Goal: Transaction & Acquisition: Purchase product/service

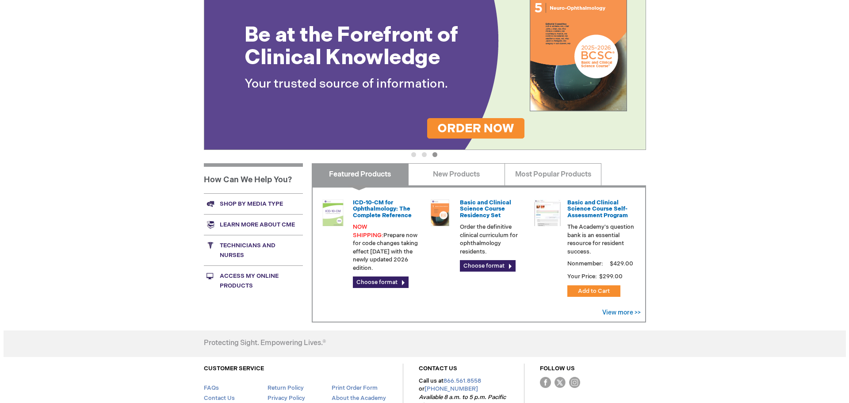
scroll to position [173, 0]
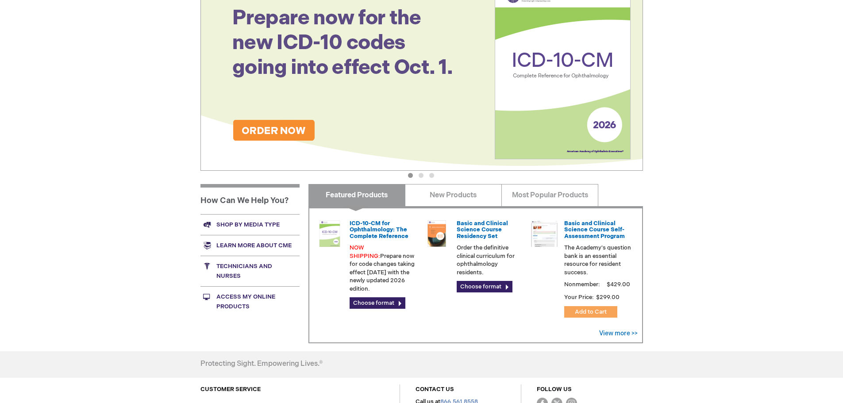
click at [585, 312] on span "Add to Cart" at bounding box center [591, 311] width 32 height 7
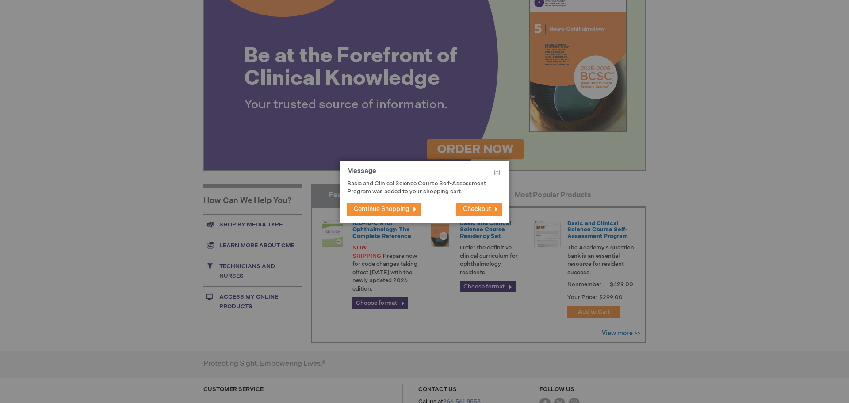
click at [491, 210] on span "Checkout" at bounding box center [477, 209] width 28 height 8
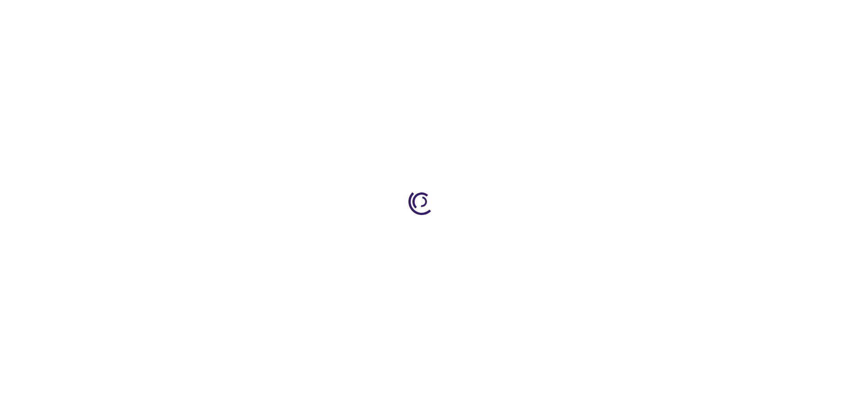
select select "US"
select select "31"
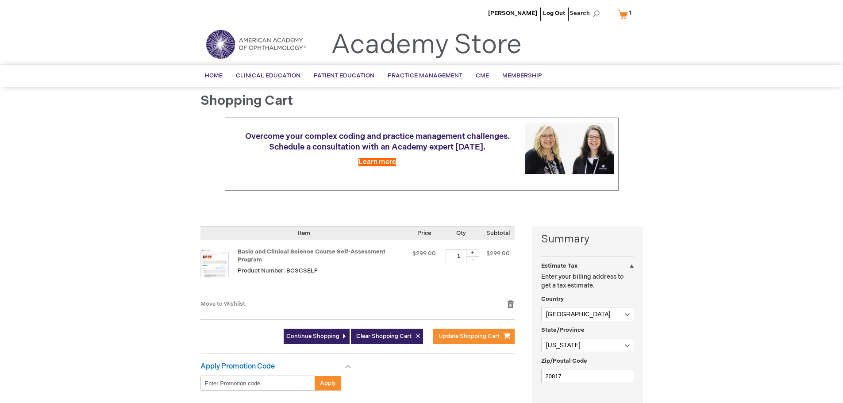
click at [473, 253] on div "+" at bounding box center [472, 253] width 13 height 8
click at [474, 253] on div "+" at bounding box center [472, 253] width 13 height 8
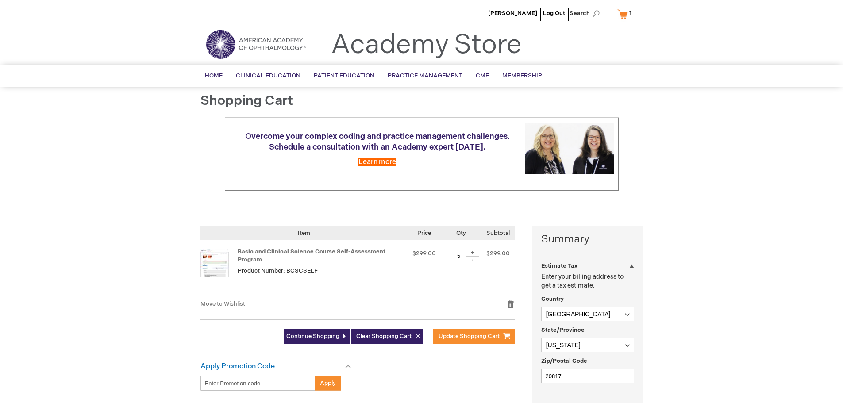
type input "6"
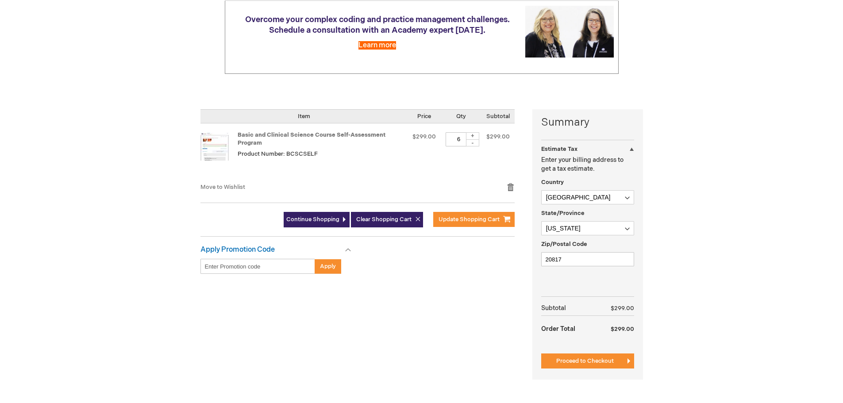
scroll to position [133, 0]
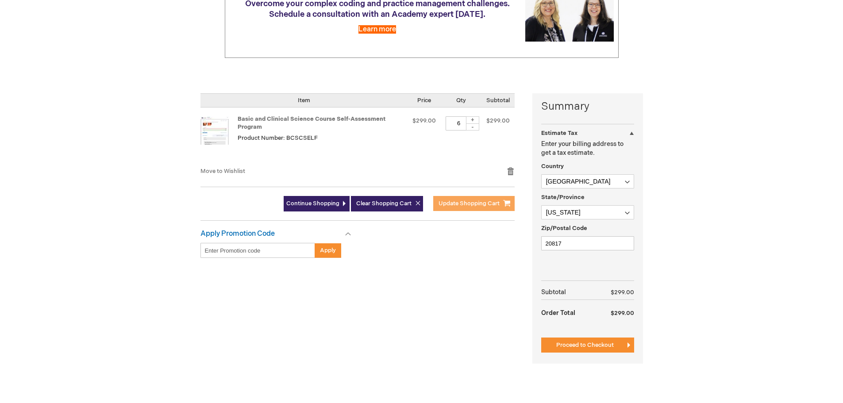
click at [482, 207] on span "Update Shopping Cart" at bounding box center [468, 203] width 61 height 7
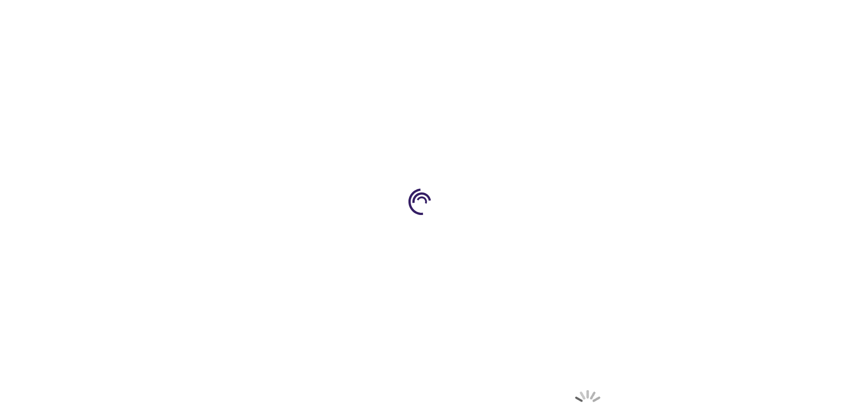
select select "US"
select select "31"
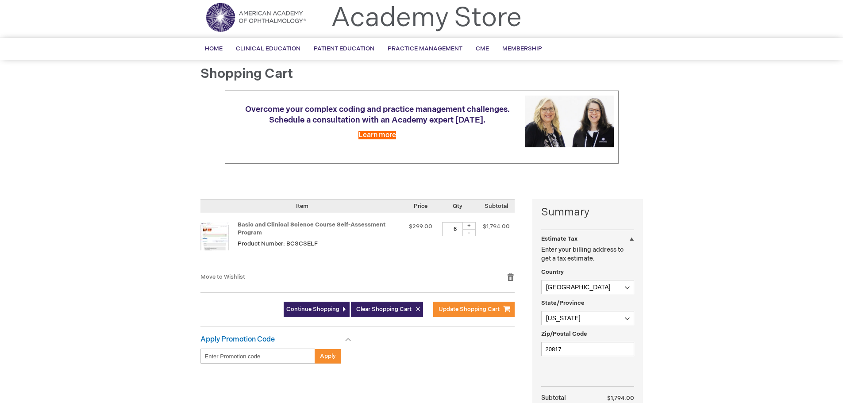
scroll to position [133, 0]
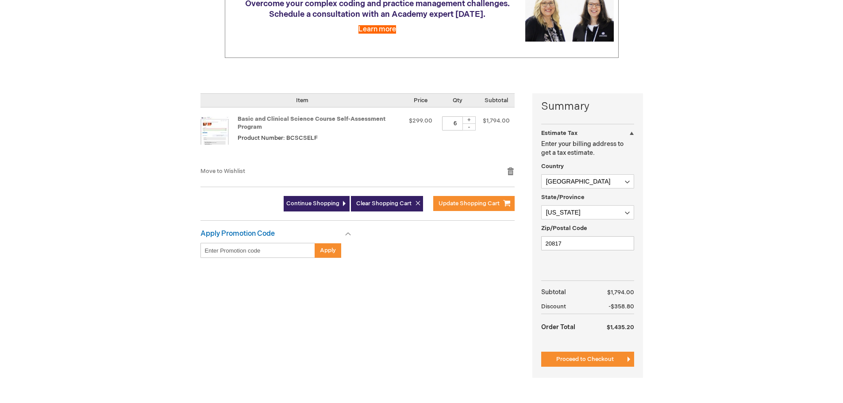
click at [472, 128] on div "-" at bounding box center [468, 126] width 13 height 7
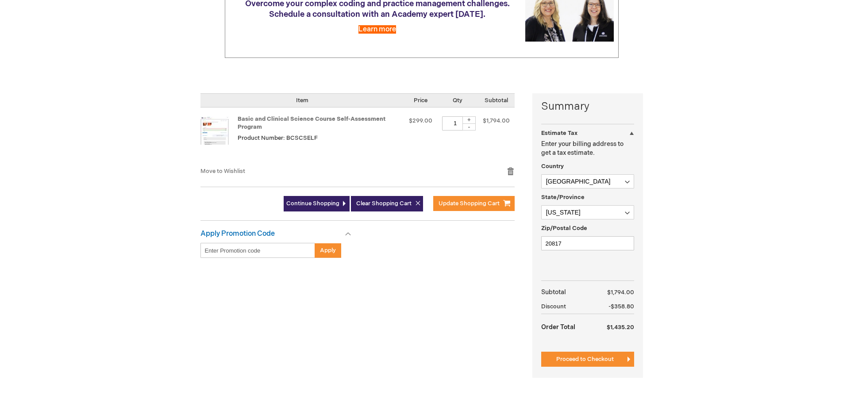
click at [469, 119] on div "+" at bounding box center [468, 120] width 13 height 8
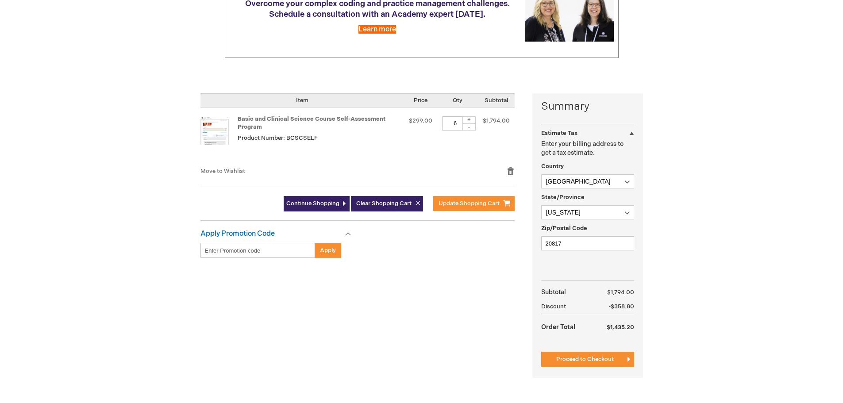
click at [469, 119] on div "+" at bounding box center [468, 120] width 13 height 8
click at [473, 120] on div "+" at bounding box center [468, 120] width 13 height 8
type input "8"
click at [476, 202] on span "Update Shopping Cart" at bounding box center [468, 203] width 61 height 7
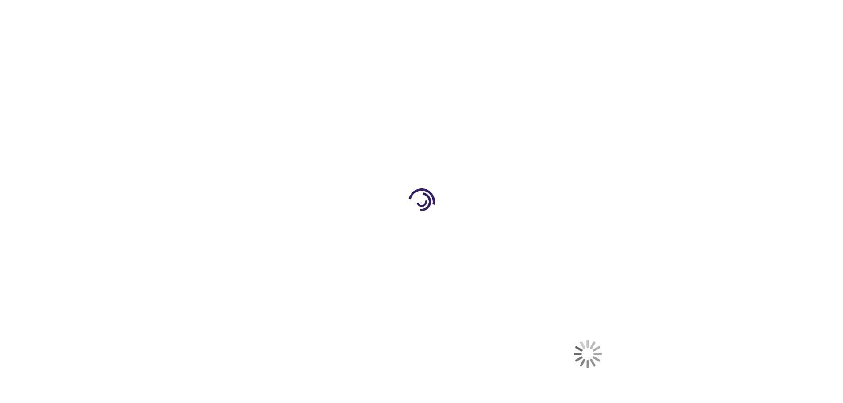
select select "US"
select select "31"
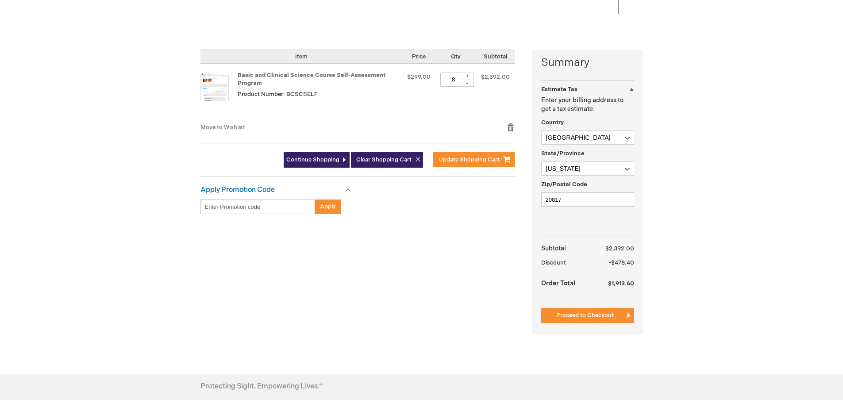
scroll to position [177, 0]
click at [470, 73] on div "+" at bounding box center [467, 76] width 13 height 8
type input "9"
click at [453, 162] on span "Update Shopping Cart" at bounding box center [468, 159] width 61 height 7
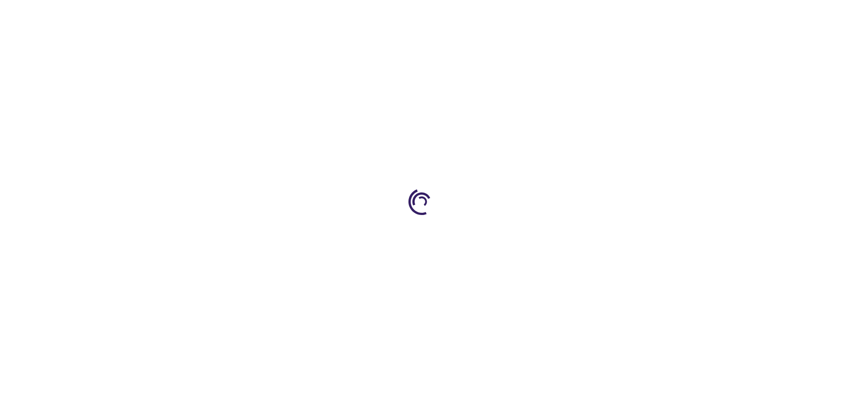
select select "US"
select select "31"
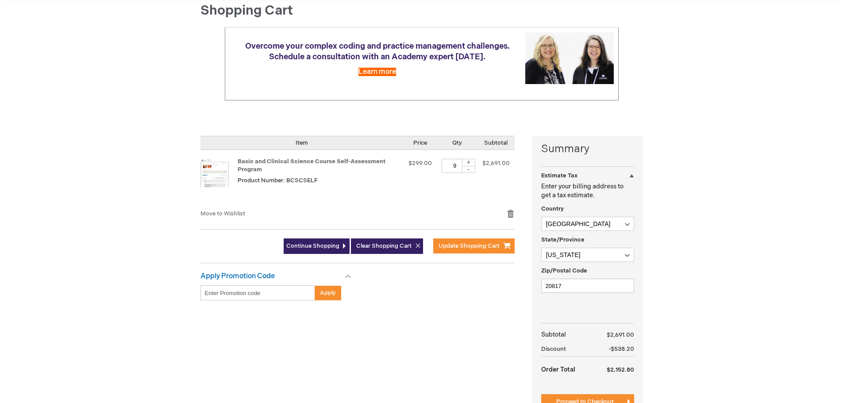
scroll to position [88, 0]
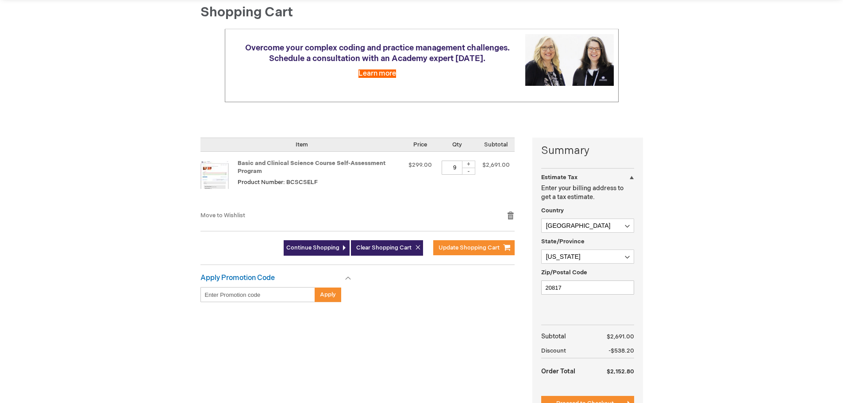
click at [473, 171] on div "-" at bounding box center [468, 171] width 13 height 7
type input "8"
click at [467, 245] on span "Update Shopping Cart" at bounding box center [468, 247] width 61 height 7
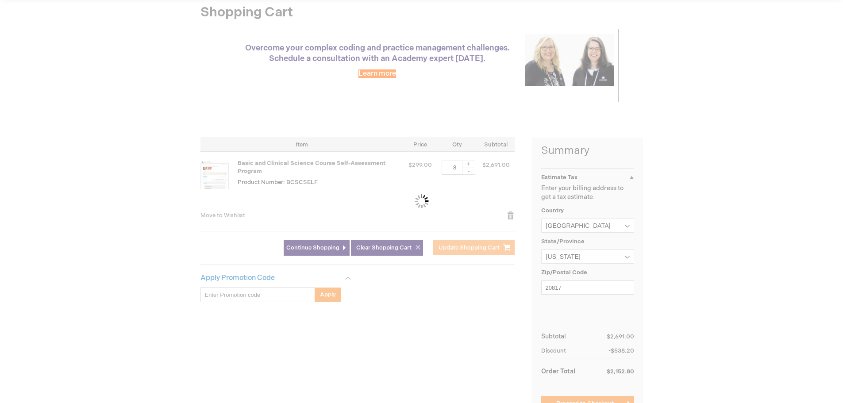
scroll to position [177, 0]
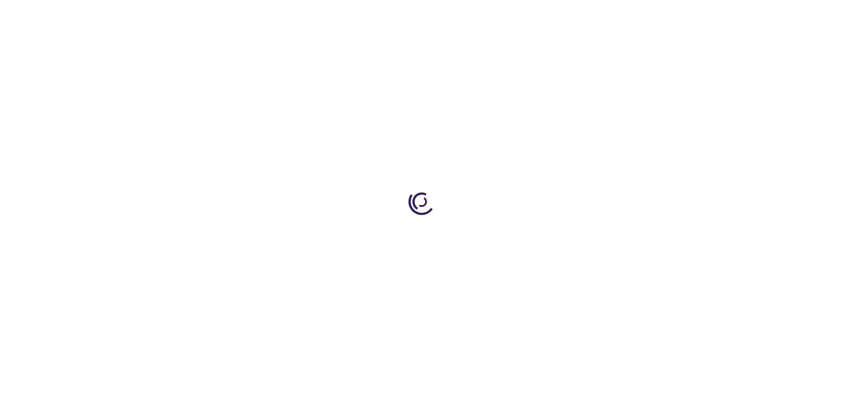
select select "US"
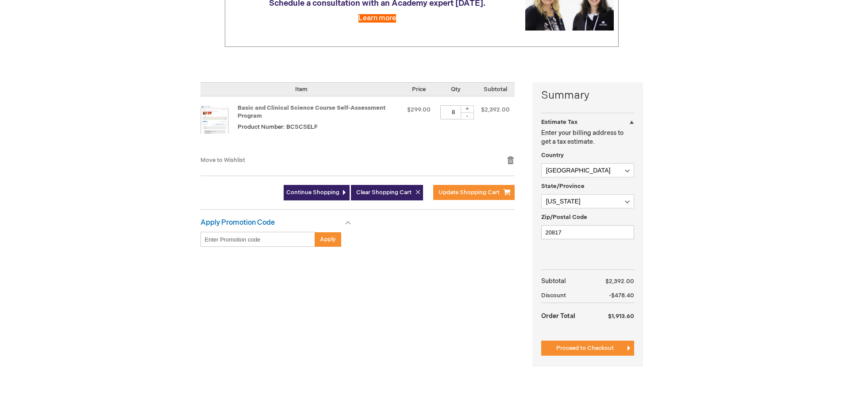
scroll to position [221, 0]
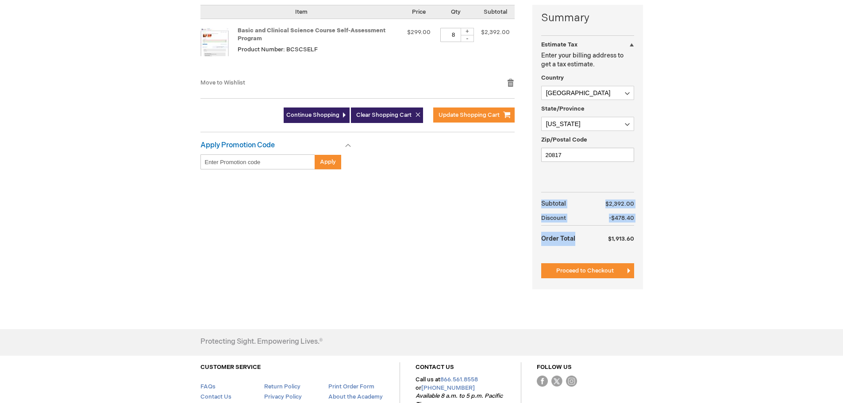
drag, startPoint x: 608, startPoint y: 236, endPoint x: 702, endPoint y: 226, distance: 94.3
click at [702, 226] on div "[PERSON_NAME] Log Out Search My Cart 8 8 items CLOSE RECENTLY ADDED ITEM(S) Clo…" at bounding box center [421, 124] width 843 height 691
click at [685, 247] on div "[PERSON_NAME] Log Out Search My Cart 8 8 items CLOSE RECENTLY ADDED ITEM(S) Clo…" at bounding box center [421, 124] width 843 height 691
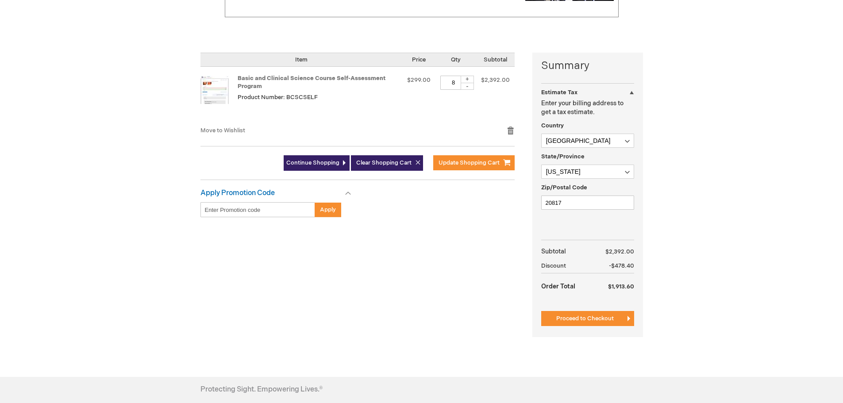
scroll to position [133, 0]
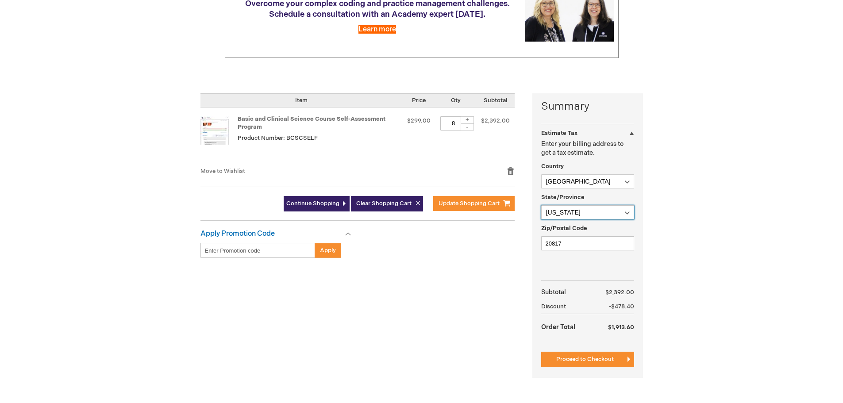
click at [581, 209] on select "Please select a region, state or province. [US_STATE] [US_STATE] [US_STATE] [US…" at bounding box center [587, 212] width 93 height 14
select select "16"
click at [541, 205] on select "Please select a region, state or province. [US_STATE] [US_STATE] [US_STATE] [US…" at bounding box center [587, 212] width 93 height 14
drag, startPoint x: 593, startPoint y: 355, endPoint x: 561, endPoint y: 309, distance: 55.7
click at [593, 355] on button "Proceed to Checkout" at bounding box center [587, 359] width 93 height 15
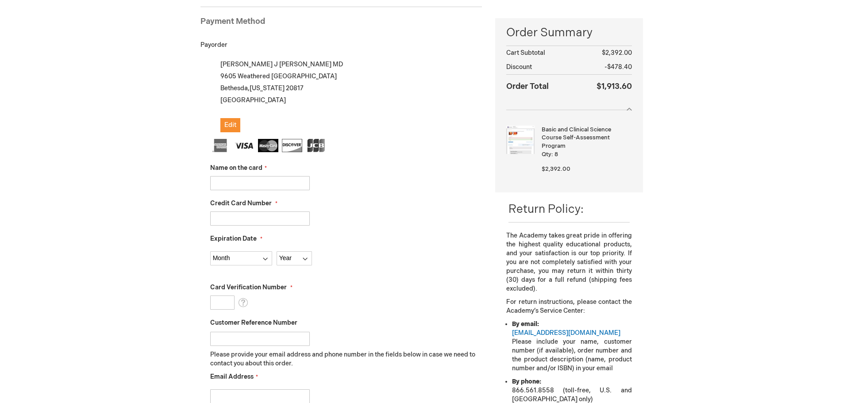
scroll to position [121, 0]
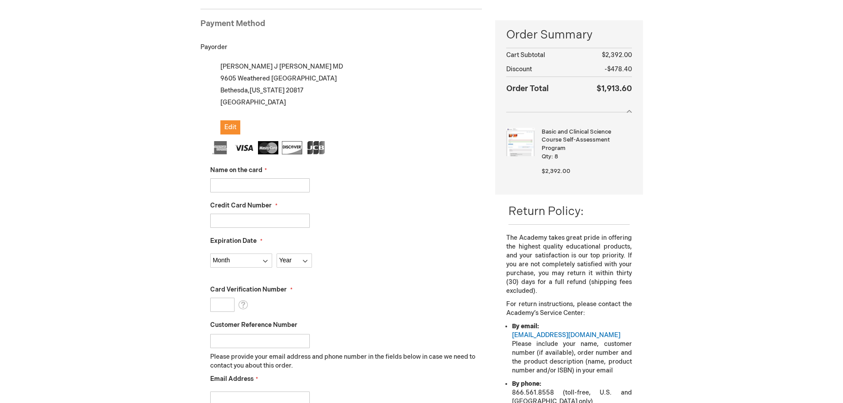
click at [428, 109] on div "Keith J Wroblewski MD 9605 Weathered Oak Court Bethesda , Maryland 20817 United…" at bounding box center [346, 98] width 272 height 74
click at [241, 184] on input "Name on the card" at bounding box center [260, 185] width 100 height 14
click at [293, 142] on img at bounding box center [292, 147] width 20 height 13
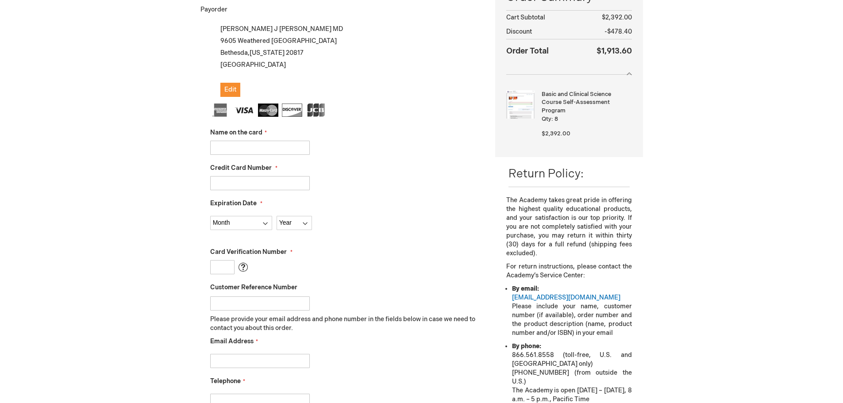
scroll to position [81, 0]
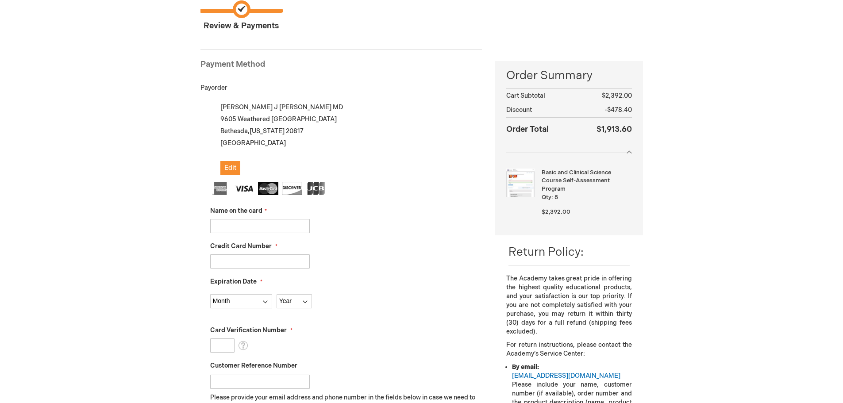
click at [232, 223] on input "Name on the card" at bounding box center [260, 226] width 100 height 14
type input "Ndikum Cho"
click at [281, 265] on input "Credit Card Number" at bounding box center [260, 261] width 100 height 14
click at [279, 263] on input "Credit Card Number" at bounding box center [260, 261] width 100 height 14
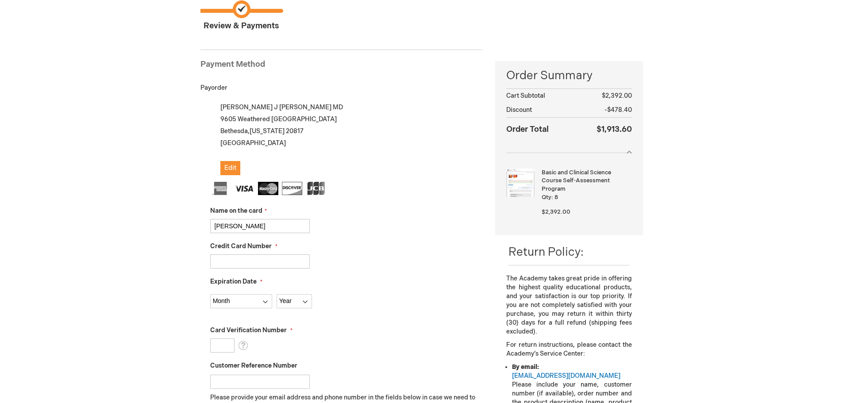
click at [279, 263] on input "Credit Card Number" at bounding box center [260, 261] width 100 height 14
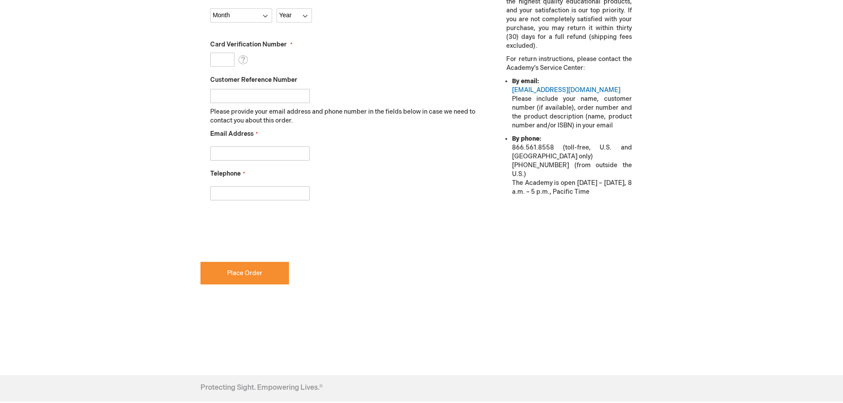
click at [150, 164] on div "Keith Wroblewski Log Out Search My Cart 8 8 items CLOSE RECENTLY ADDED ITEM(S) …" at bounding box center [421, 75] width 843 height 882
drag, startPoint x: 632, startPoint y: 111, endPoint x: 569, endPoint y: 174, distance: 88.8
click at [632, 111] on div "The Academy takes great pride in offering the highest quality educational produ…" at bounding box center [568, 97] width 147 height 219
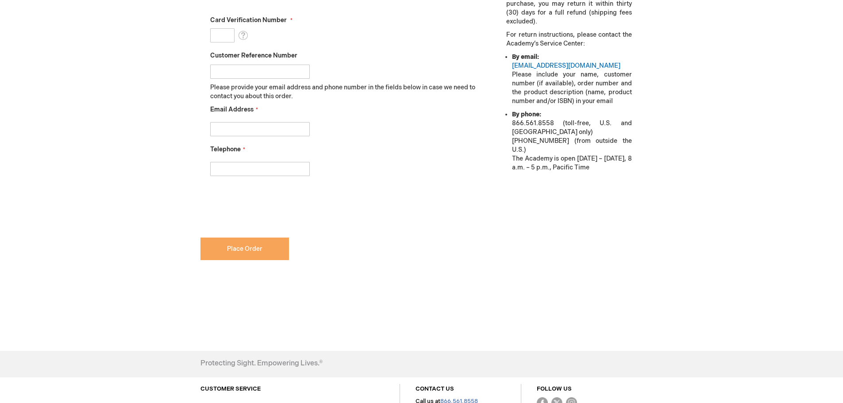
drag, startPoint x: 257, startPoint y: 239, endPoint x: 251, endPoint y: 258, distance: 20.3
click at [256, 245] on span "Place Order" at bounding box center [244, 249] width 35 height 8
click at [251, 225] on iframe at bounding box center [267, 207] width 134 height 35
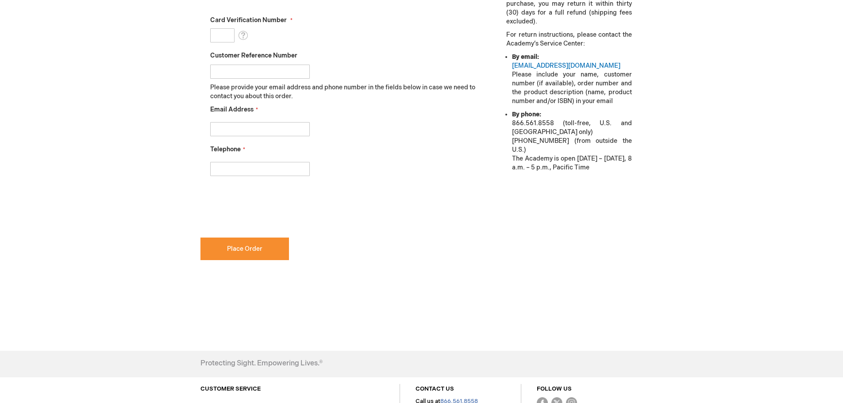
click at [251, 176] on input "Telephone" at bounding box center [260, 169] width 100 height 14
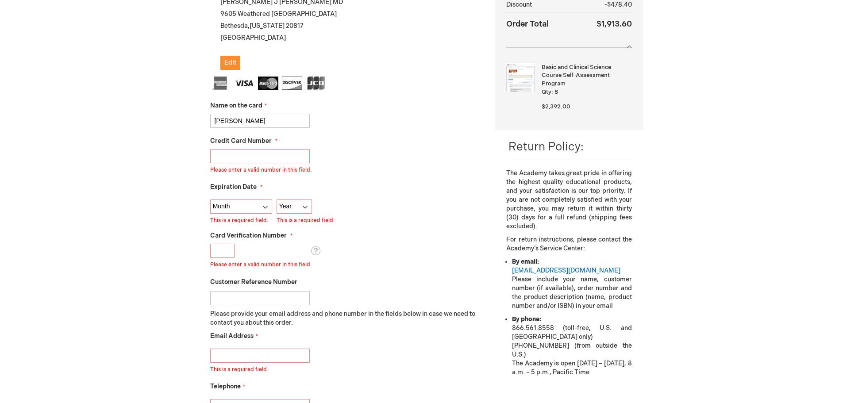
click at [254, 251] on fieldset "Name on the card Ndikum Cho Credit Card Number Please enter a valid number in t…" at bounding box center [346, 255] width 272 height 356
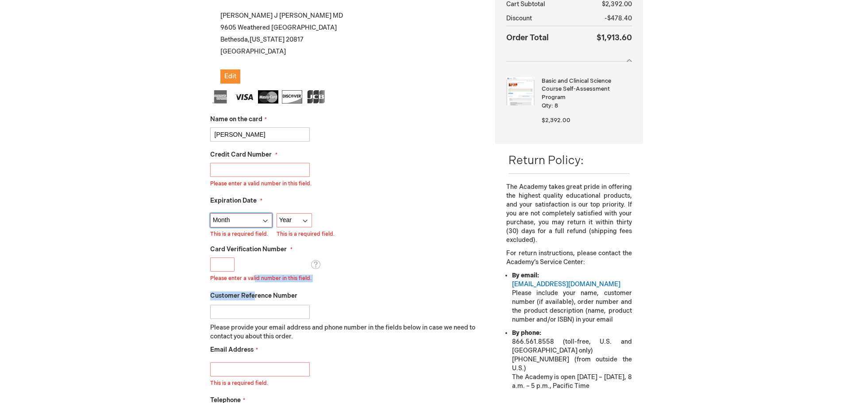
scroll to position [133, 0]
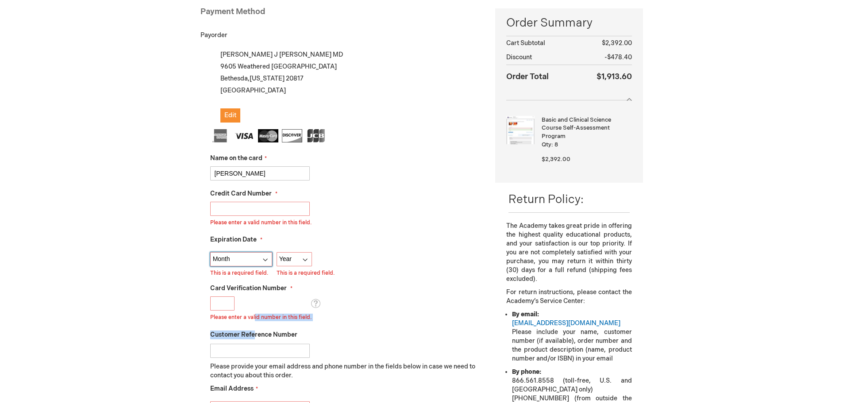
click at [253, 252] on select "Month 01 - January 02 - February 03 - March 04 - April 05 - May 06 - June 07 - …" at bounding box center [241, 259] width 62 height 14
click at [259, 307] on div "Please enter a valid number in this field. What is this?" at bounding box center [265, 308] width 110 height 25
click at [128, 252] on div "Keith Wroblewski Log Out Search My Cart 8 8 items CLOSE RECENTLY ADDED ITEM(S) …" at bounding box center [421, 329] width 843 height 925
click at [258, 208] on input "Credit Card Number" at bounding box center [260, 209] width 100 height 14
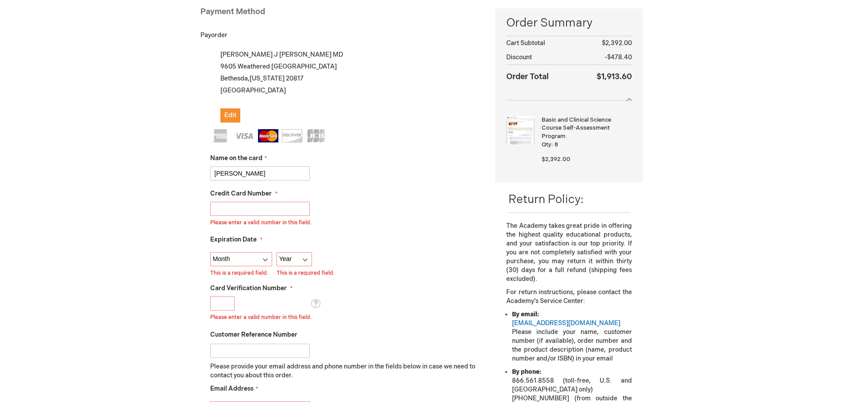
type input "5550020120213591"
click at [249, 256] on select "Month 01 - January 02 - February 03 - March 04 - April 05 - May 06 - June 07 - …" at bounding box center [241, 259] width 62 height 14
select select "2"
click at [210, 252] on select "Month 01 - January 02 - February 03 - March 04 - April 05 - May 06 - June 07 - …" at bounding box center [241, 259] width 62 height 14
click at [301, 262] on select "Year 2025 2026 2027 2028 2029 2030 2031 2032 2033 2034 2035" at bounding box center [293, 259] width 35 height 14
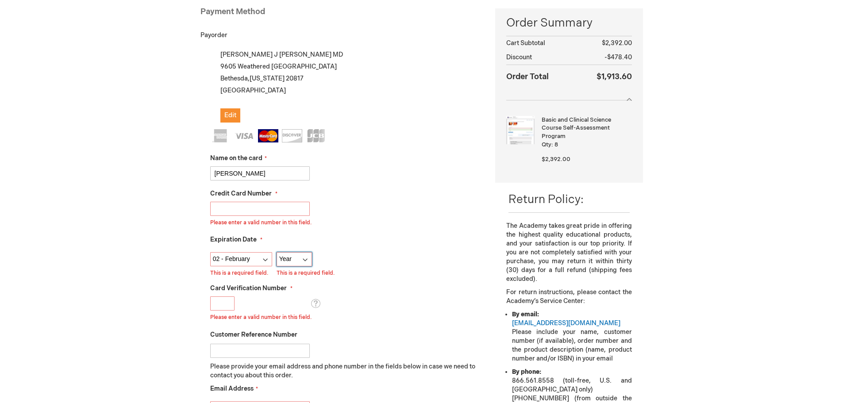
select select "2028"
click at [276, 252] on select "Year 2025 2026 2027 2028 2029 2030 2031 2032 2033 2034 2035" at bounding box center [293, 259] width 35 height 14
click at [223, 303] on input "Card Verification Number" at bounding box center [222, 303] width 24 height 14
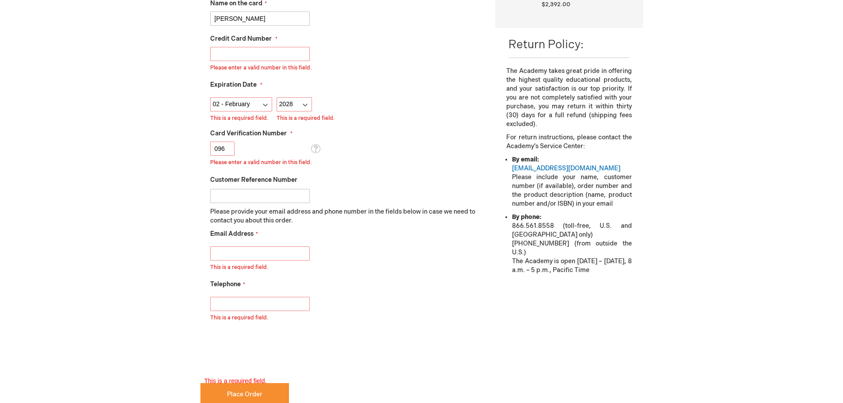
scroll to position [310, 0]
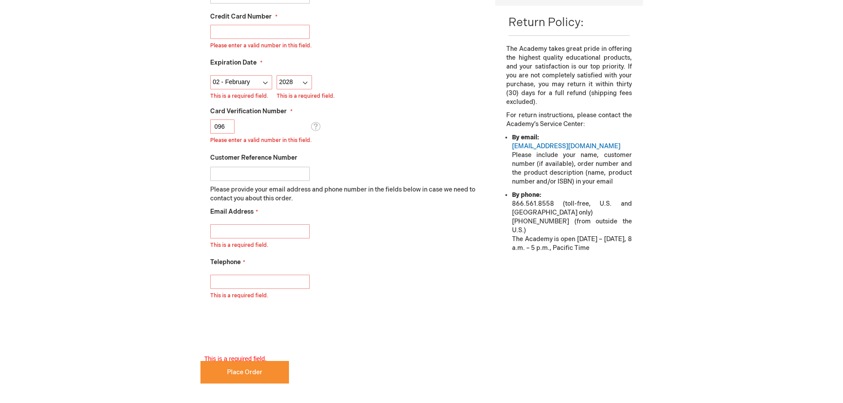
type input "096"
click at [236, 230] on input "Email Address" at bounding box center [260, 231] width 100 height 14
click at [228, 281] on input "Telephone" at bounding box center [260, 282] width 100 height 14
click at [277, 233] on input "Email Address" at bounding box center [260, 231] width 100 height 14
type input "iperla@mfa.gwu.edu"
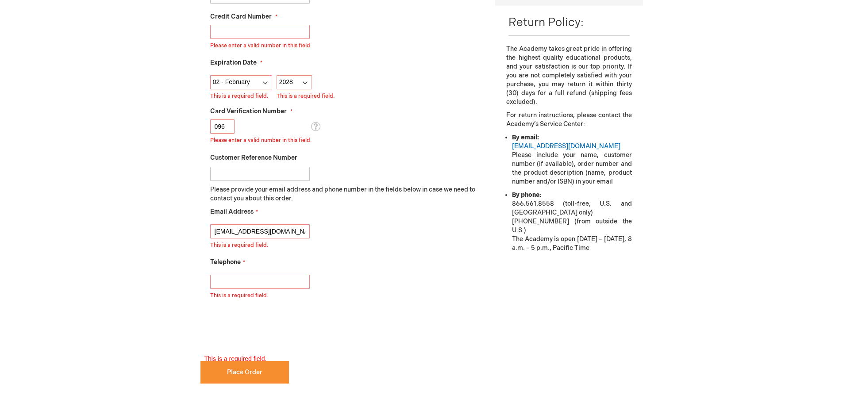
click at [267, 287] on input "Telephone" at bounding box center [260, 282] width 100 height 14
type input "2027413525"
click at [390, 238] on div "iperla@mfa.gwu.edu This is a required field." at bounding box center [346, 234] width 272 height 29
checkbox input "true"
click at [219, 365] on button "Place Order" at bounding box center [244, 372] width 88 height 23
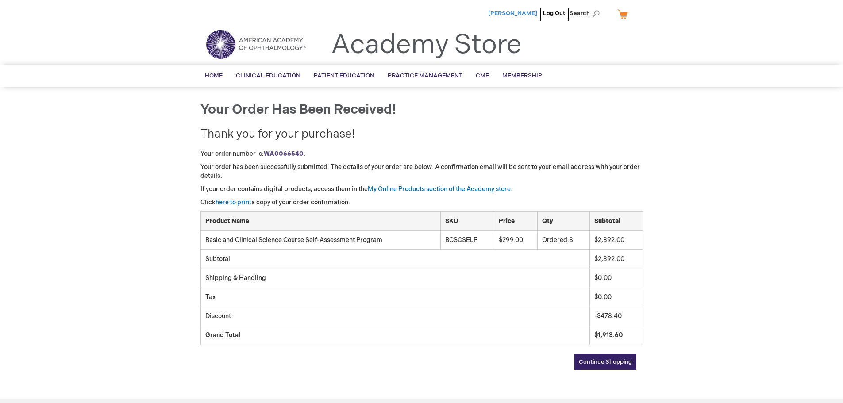
click at [499, 12] on span "[PERSON_NAME]" at bounding box center [512, 13] width 49 height 7
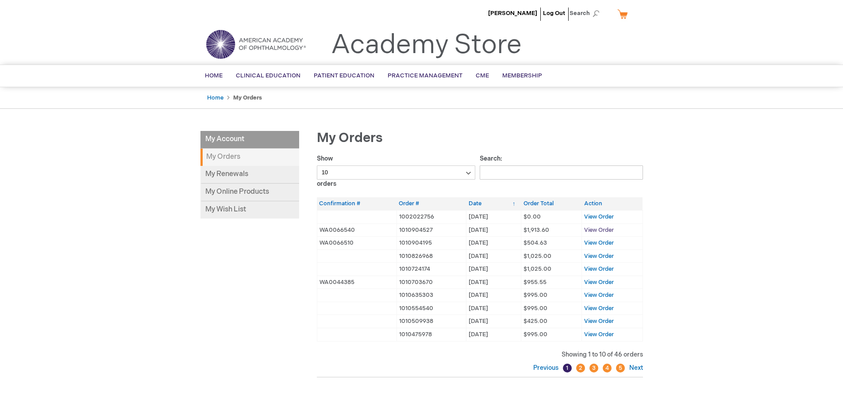
click at [602, 230] on span "View Order" at bounding box center [599, 229] width 30 height 7
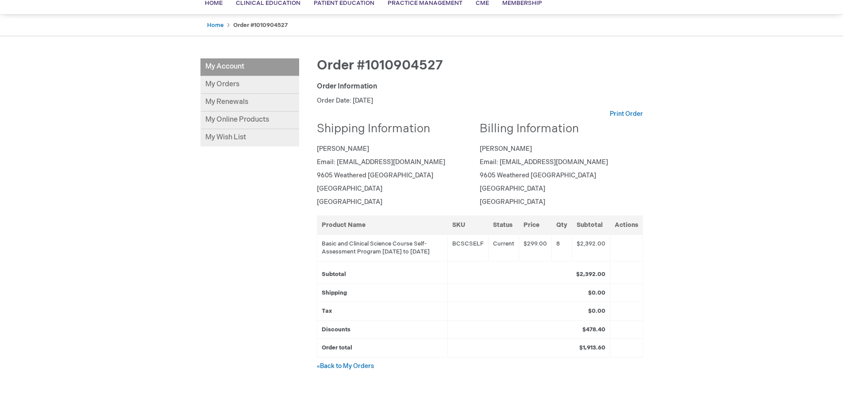
scroll to position [88, 0]
